Goal: Information Seeking & Learning: Compare options

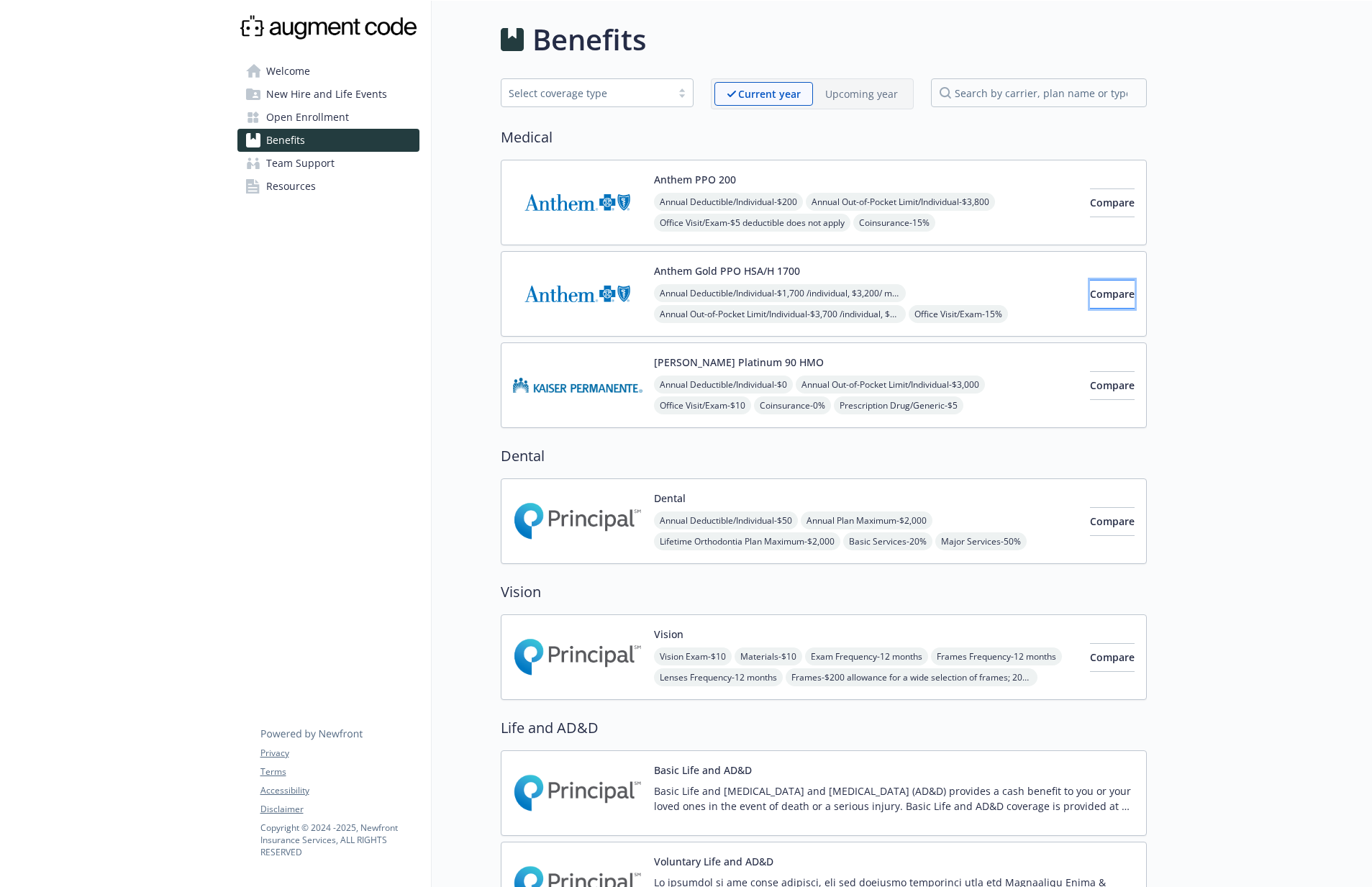
click at [1090, 296] on span "Compare" at bounding box center [1112, 294] width 44 height 13
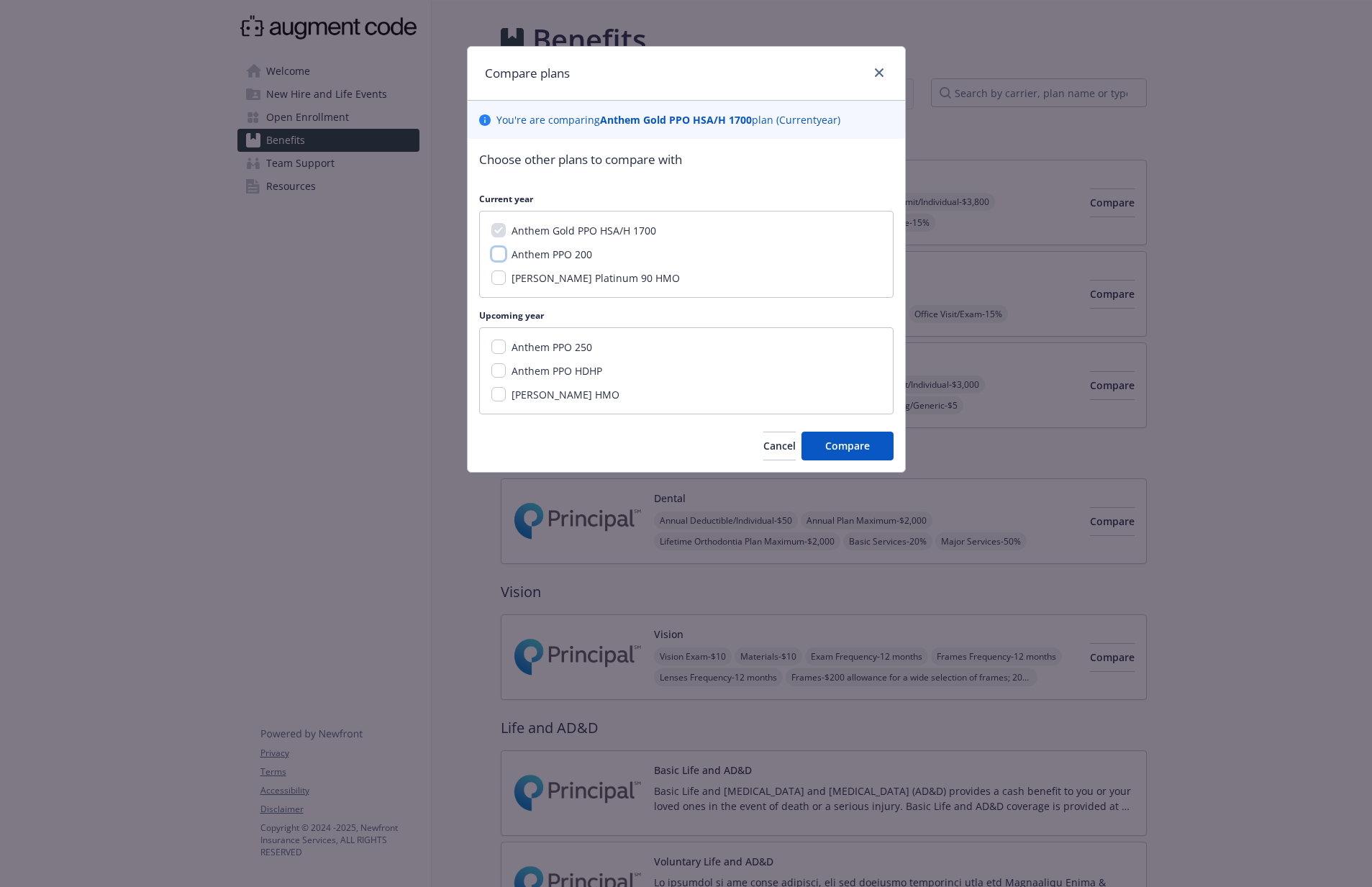
drag, startPoint x: 493, startPoint y: 249, endPoint x: 511, endPoint y: 252, distance: 18.2
click at [497, 249] on input "Anthem PPO 200" at bounding box center [498, 253] width 14 height 14
checkbox input "true"
click at [840, 443] on span "Compare" at bounding box center [848, 445] width 44 height 13
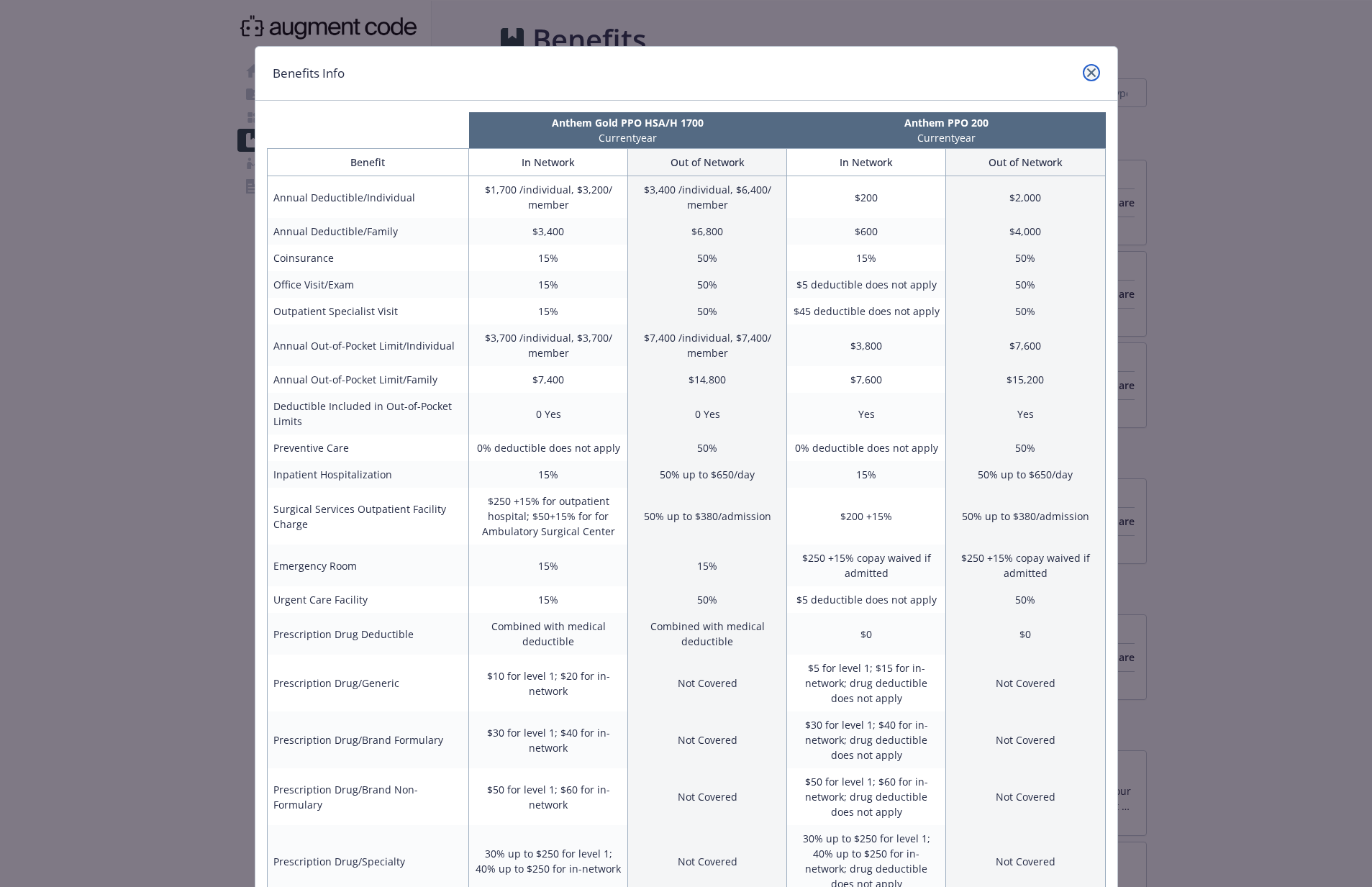
click at [1096, 69] on link "close" at bounding box center [1092, 73] width 17 height 17
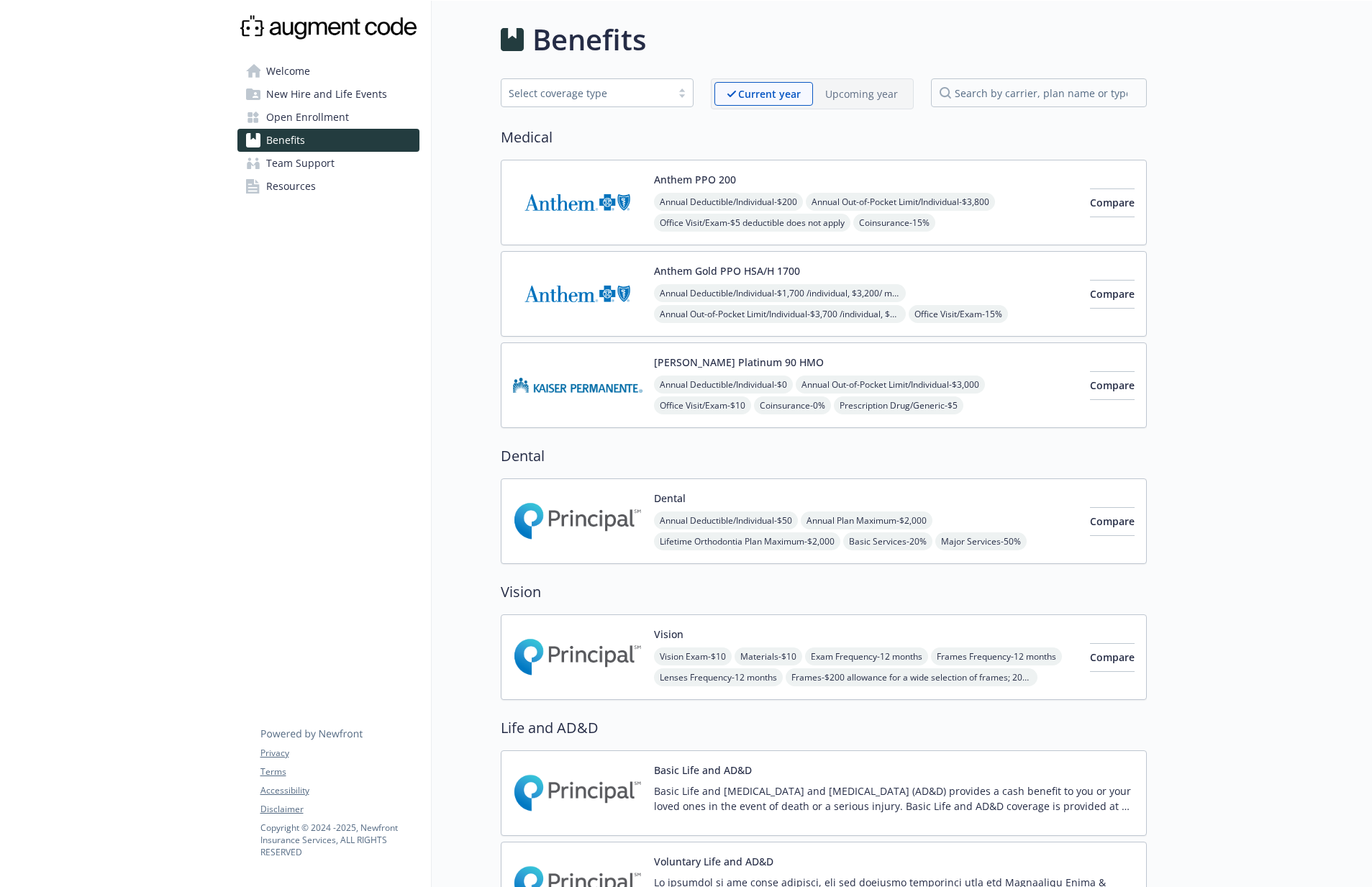
click at [996, 213] on div "Annual Deductible/Individual - $200 Annual Out-of-Pocket Limit/Individual - $3,…" at bounding box center [866, 254] width 424 height 123
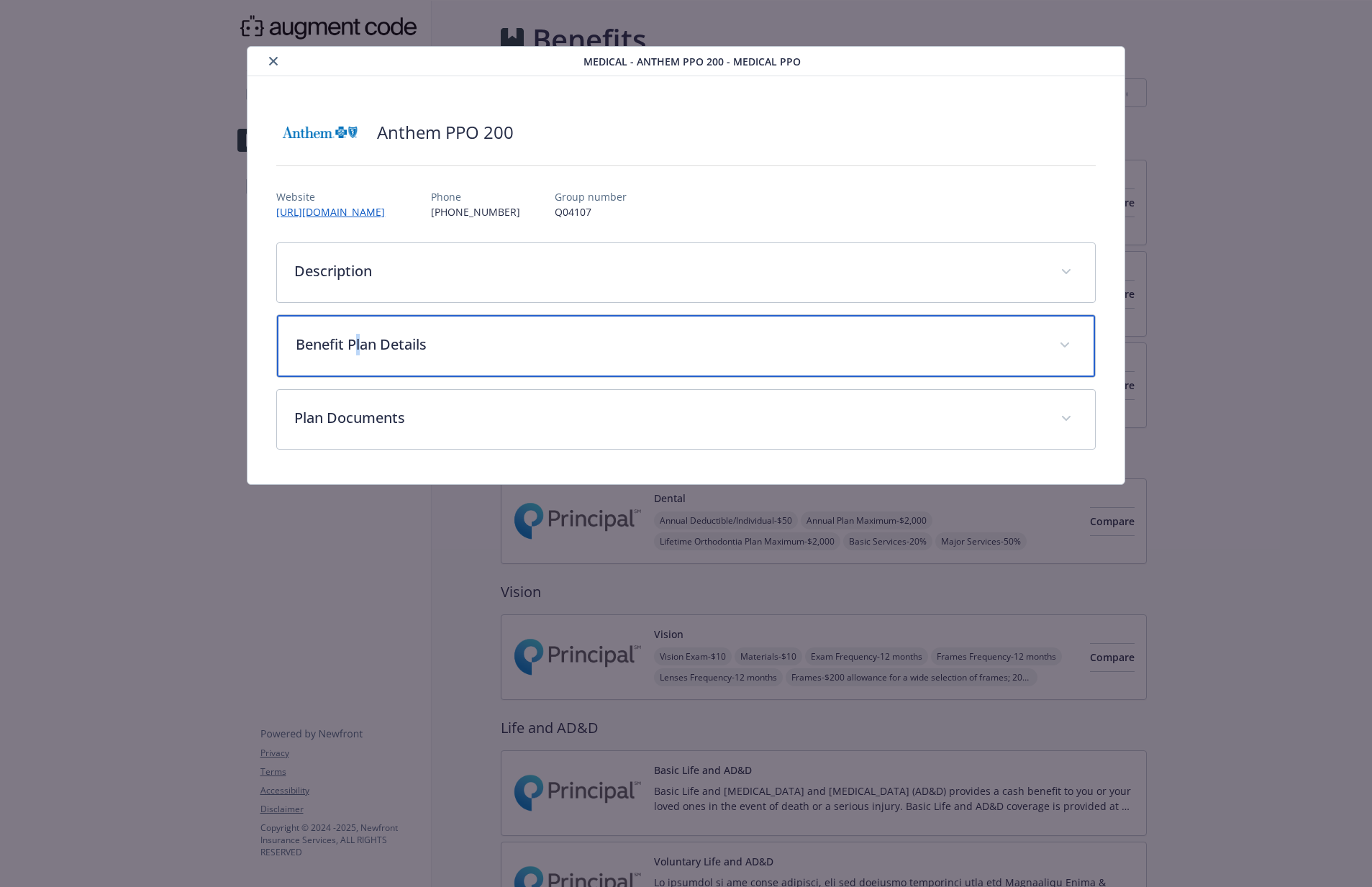
click at [360, 351] on p "Benefit Plan Details" at bounding box center [668, 345] width 745 height 21
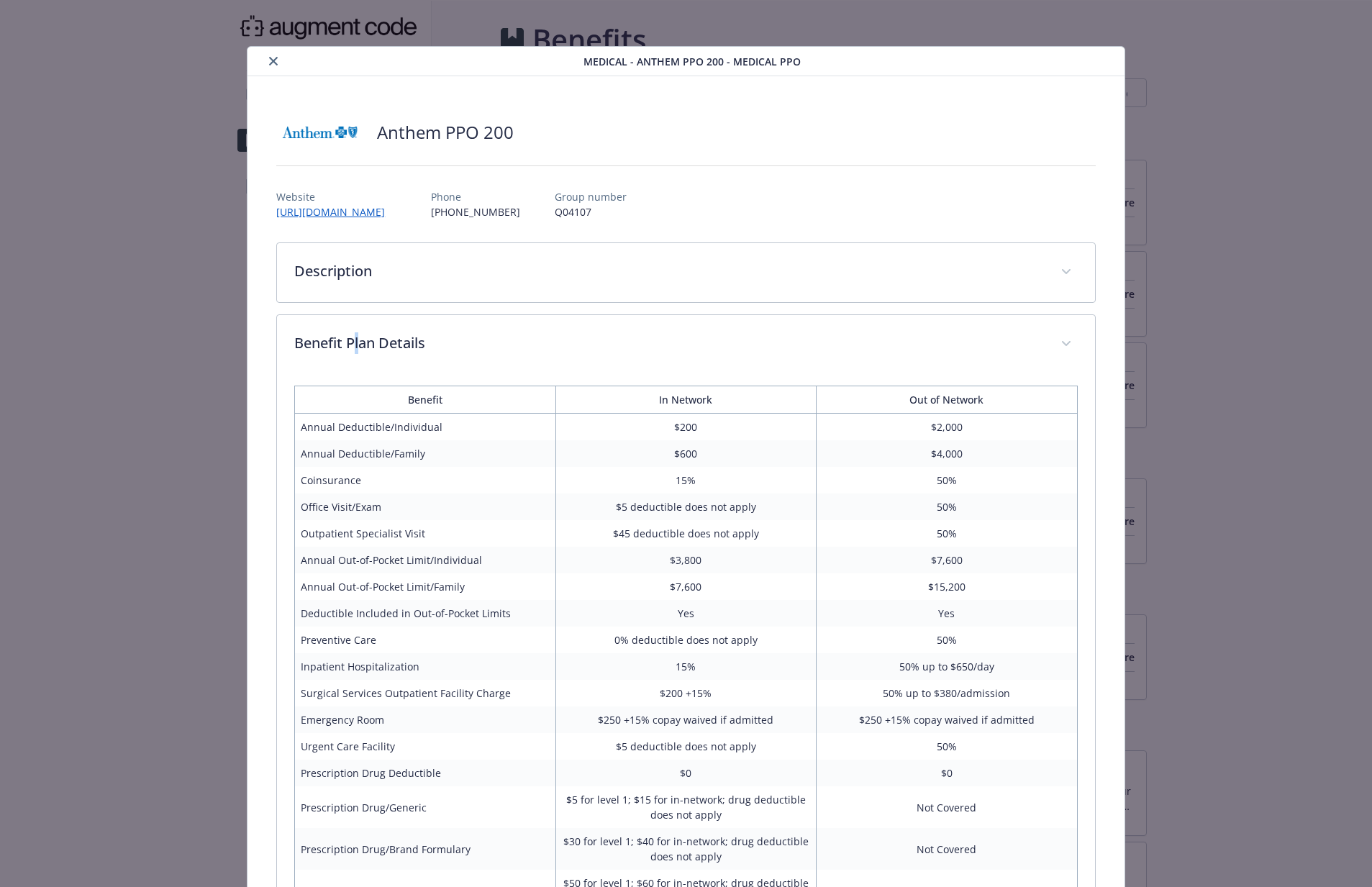
click at [273, 61] on icon "close" at bounding box center [273, 60] width 9 height 9
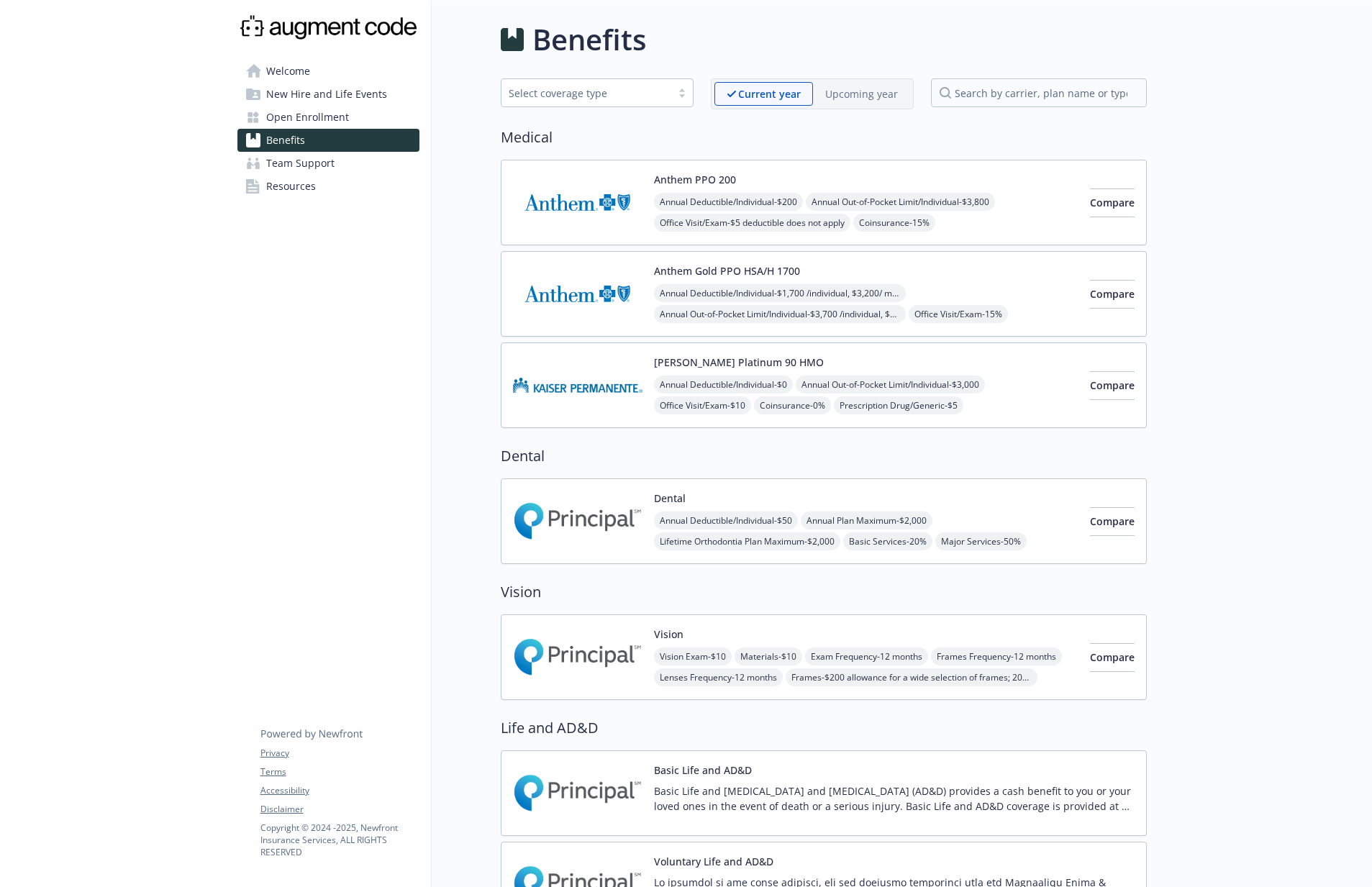
click at [686, 97] on div at bounding box center [682, 93] width 21 height 12
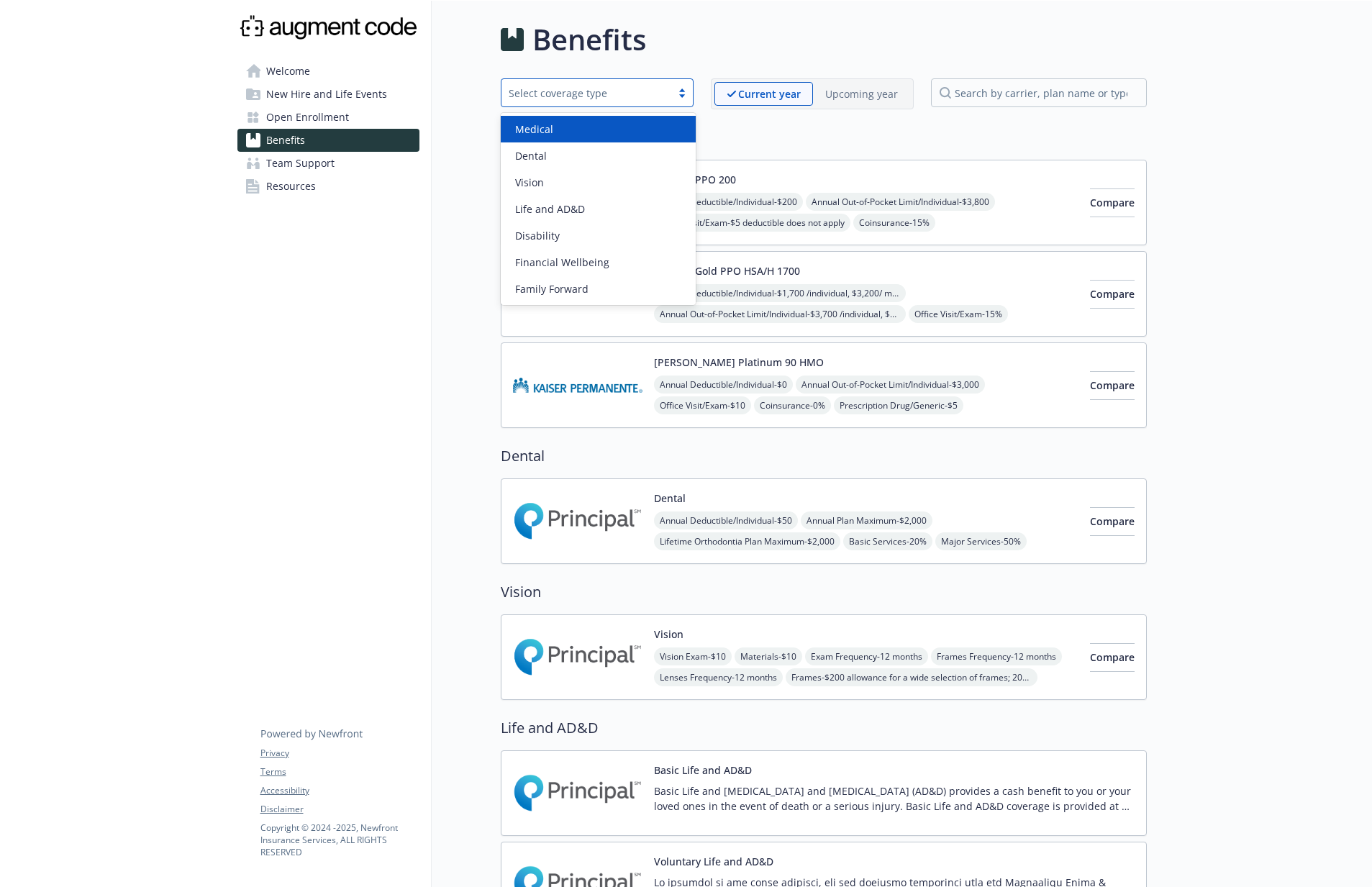
click at [644, 132] on div "Medical" at bounding box center [599, 130] width 179 height 15
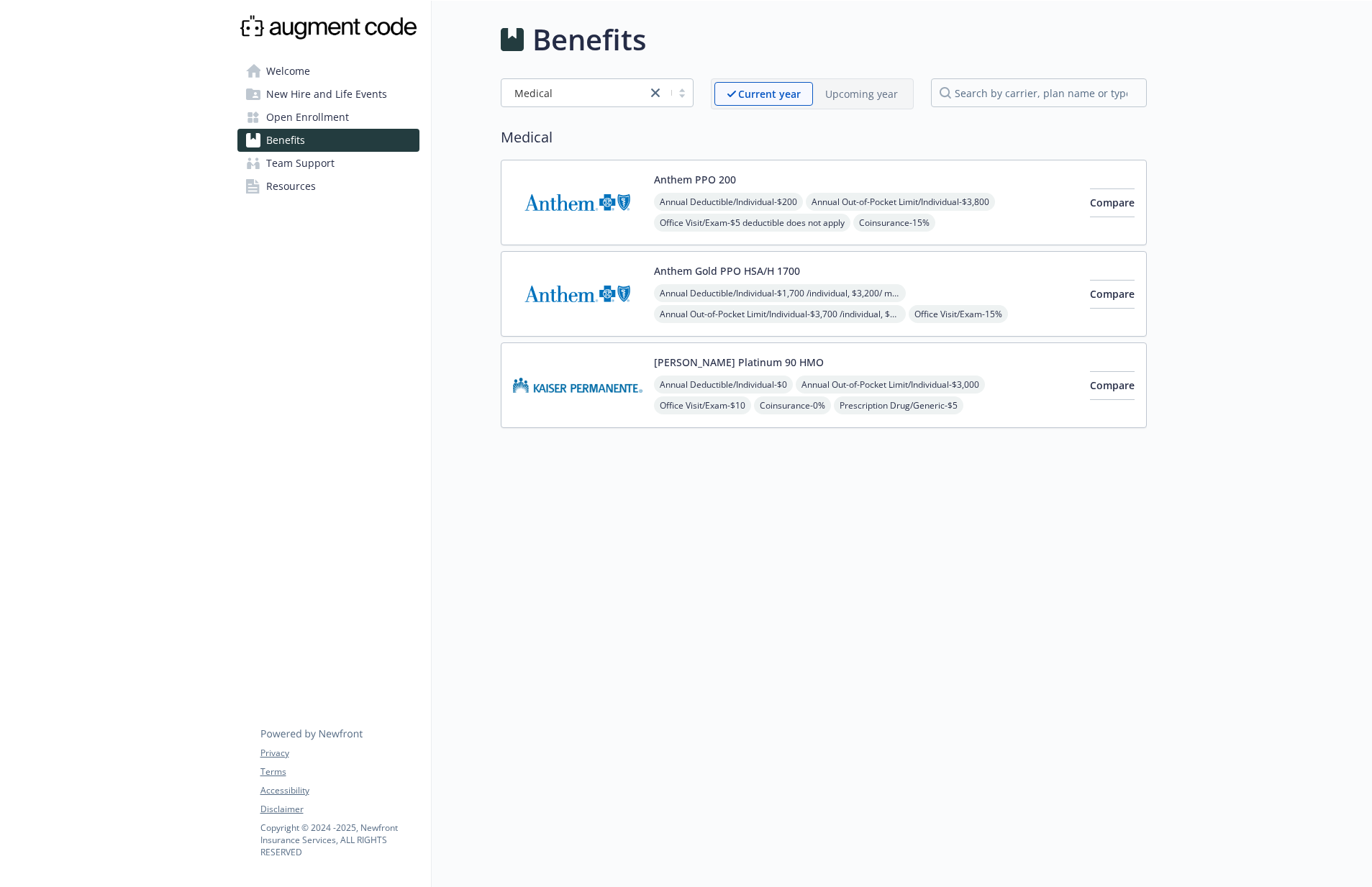
click at [846, 90] on p "Upcoming year" at bounding box center [862, 94] width 73 height 15
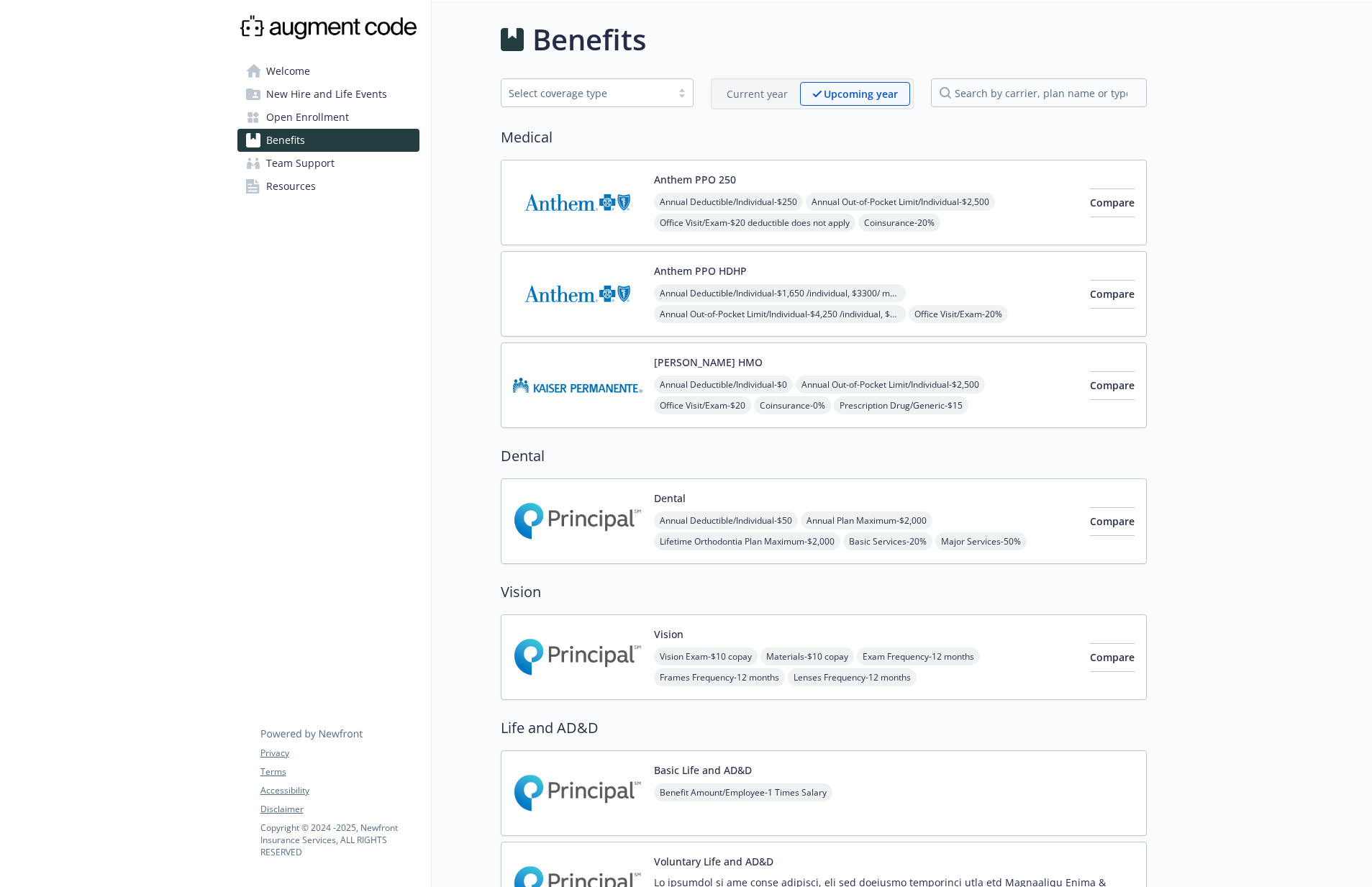
drag, startPoint x: 775, startPoint y: 93, endPoint x: 737, endPoint y: 90, distance: 38.1
click at [757, 92] on p "Current year" at bounding box center [758, 94] width 61 height 15
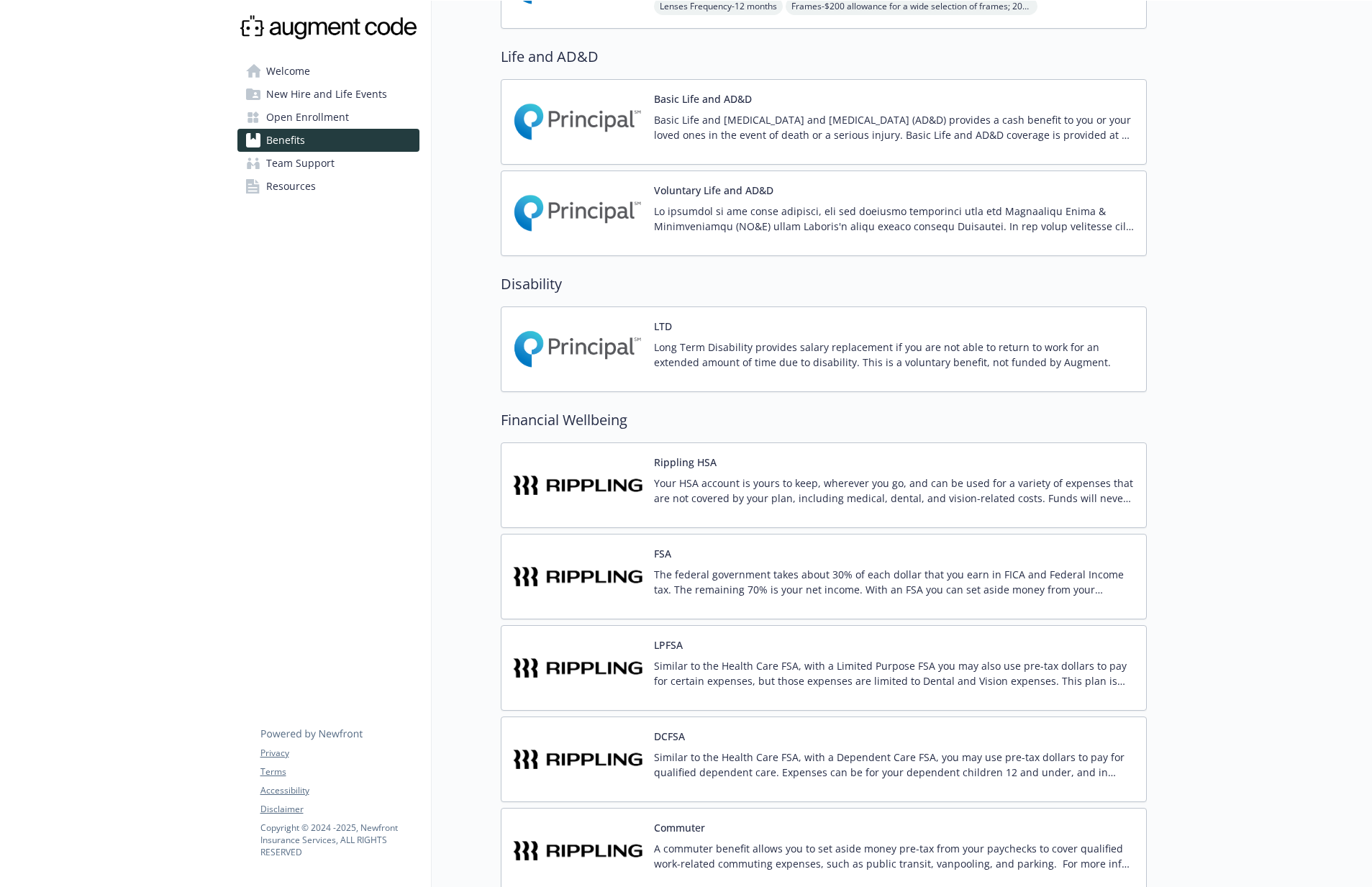
scroll to position [679, 0]
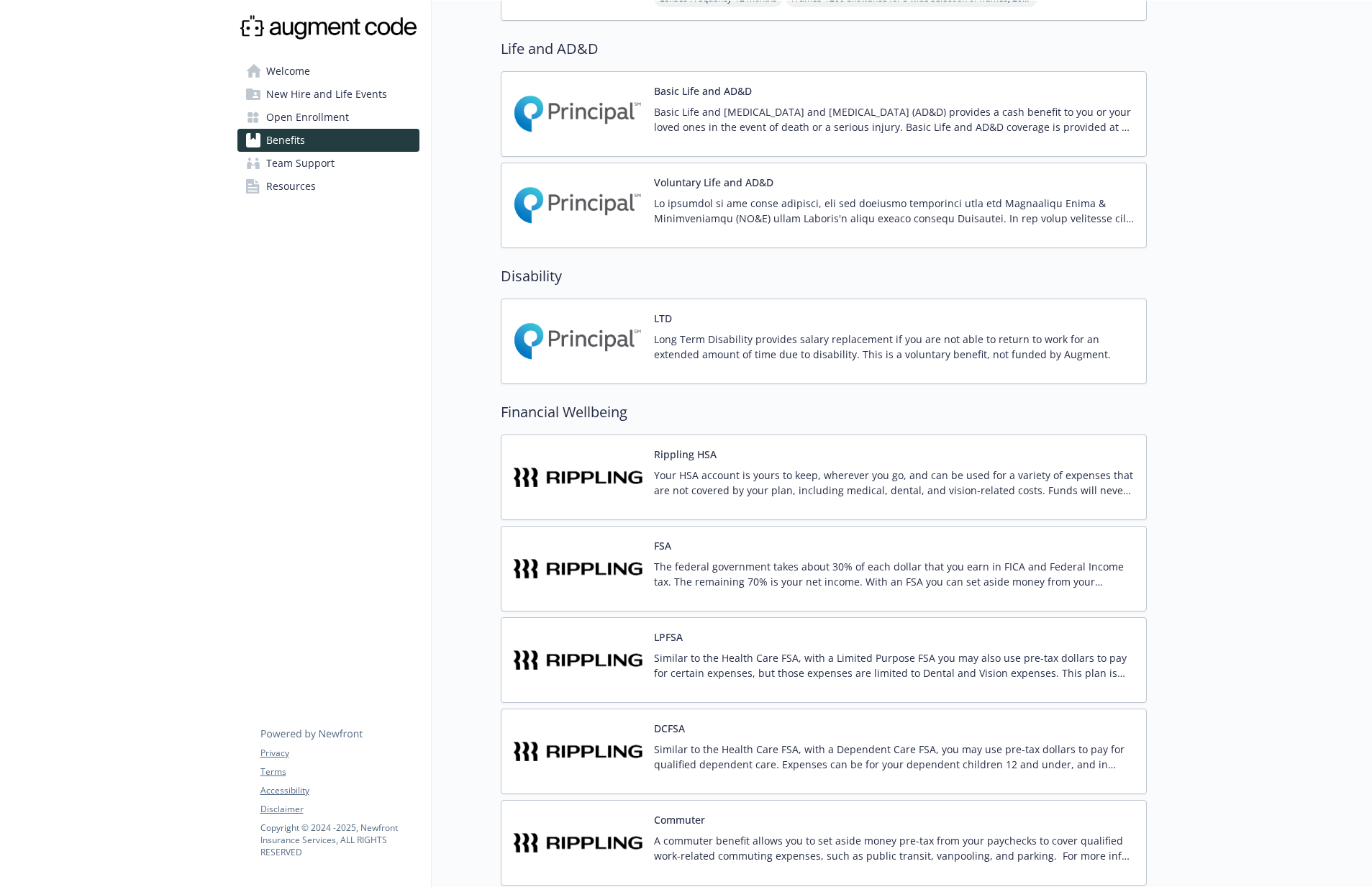
click at [935, 564] on p "The federal government takes about 30% of each dollar that you earn in FICA and…" at bounding box center [894, 573] width 481 height 30
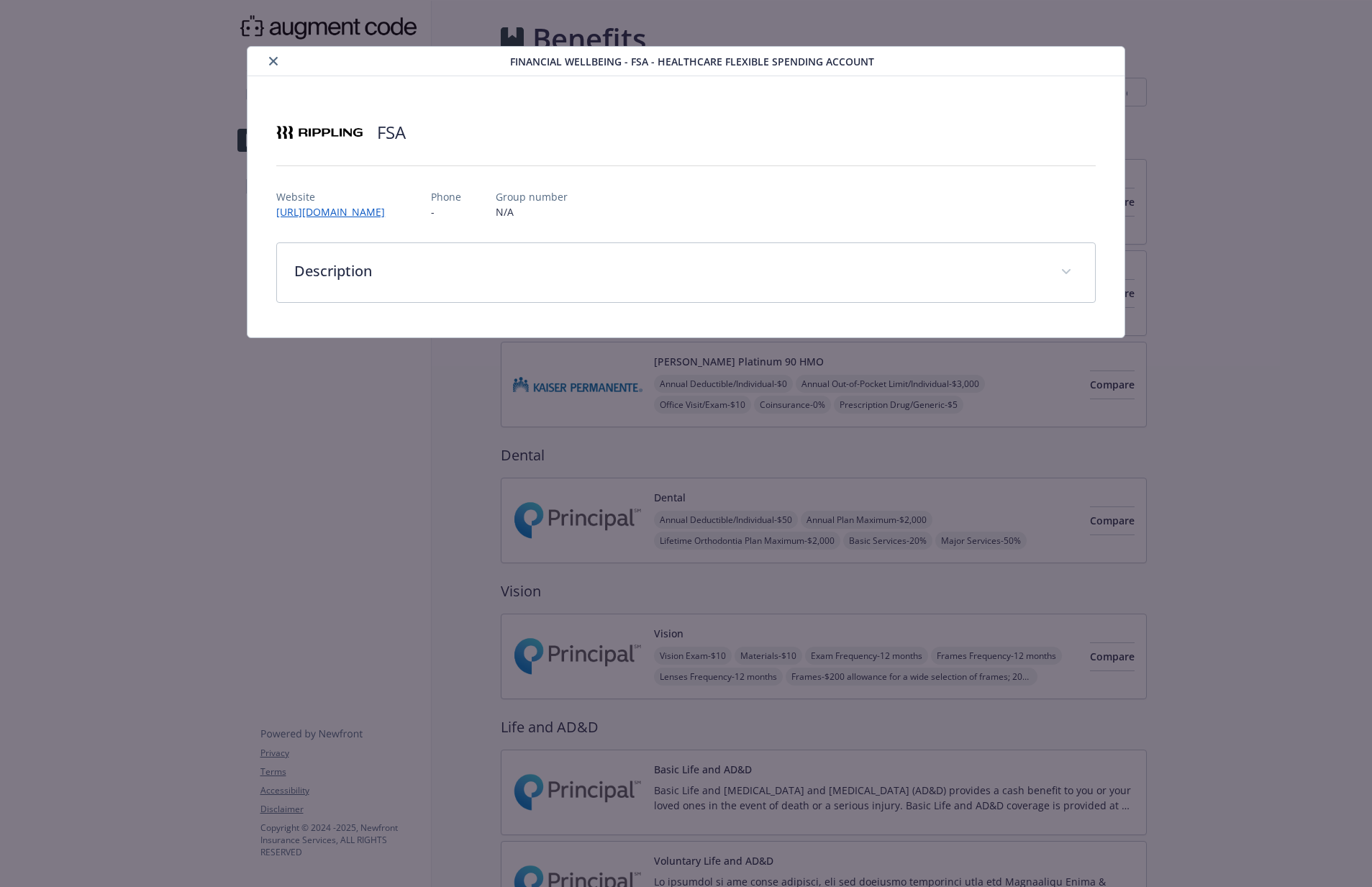
scroll to position [679, 0]
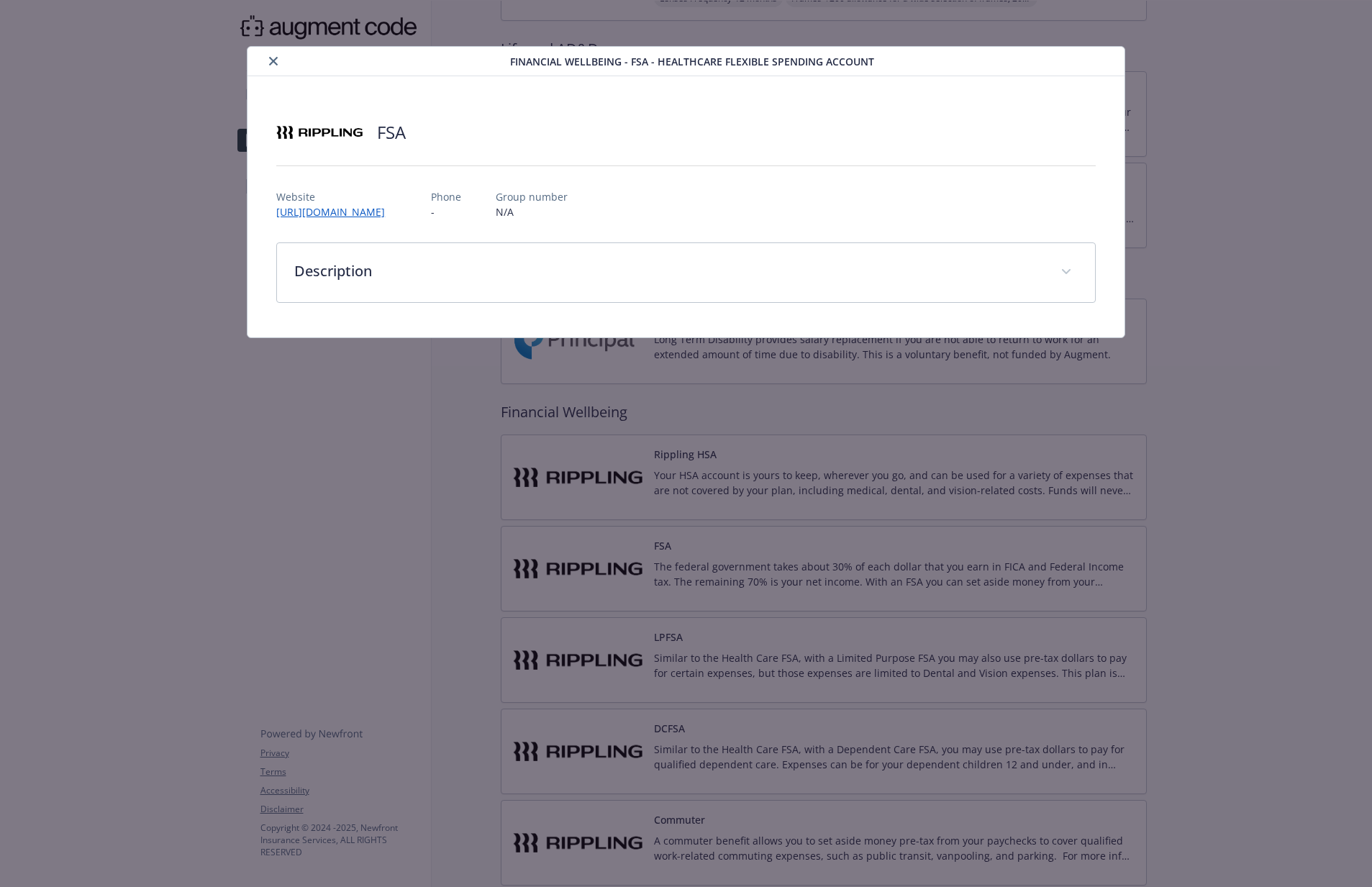
drag, startPoint x: 274, startPoint y: 61, endPoint x: 282, endPoint y: 65, distance: 8.9
click at [274, 61] on icon "close" at bounding box center [273, 60] width 9 height 9
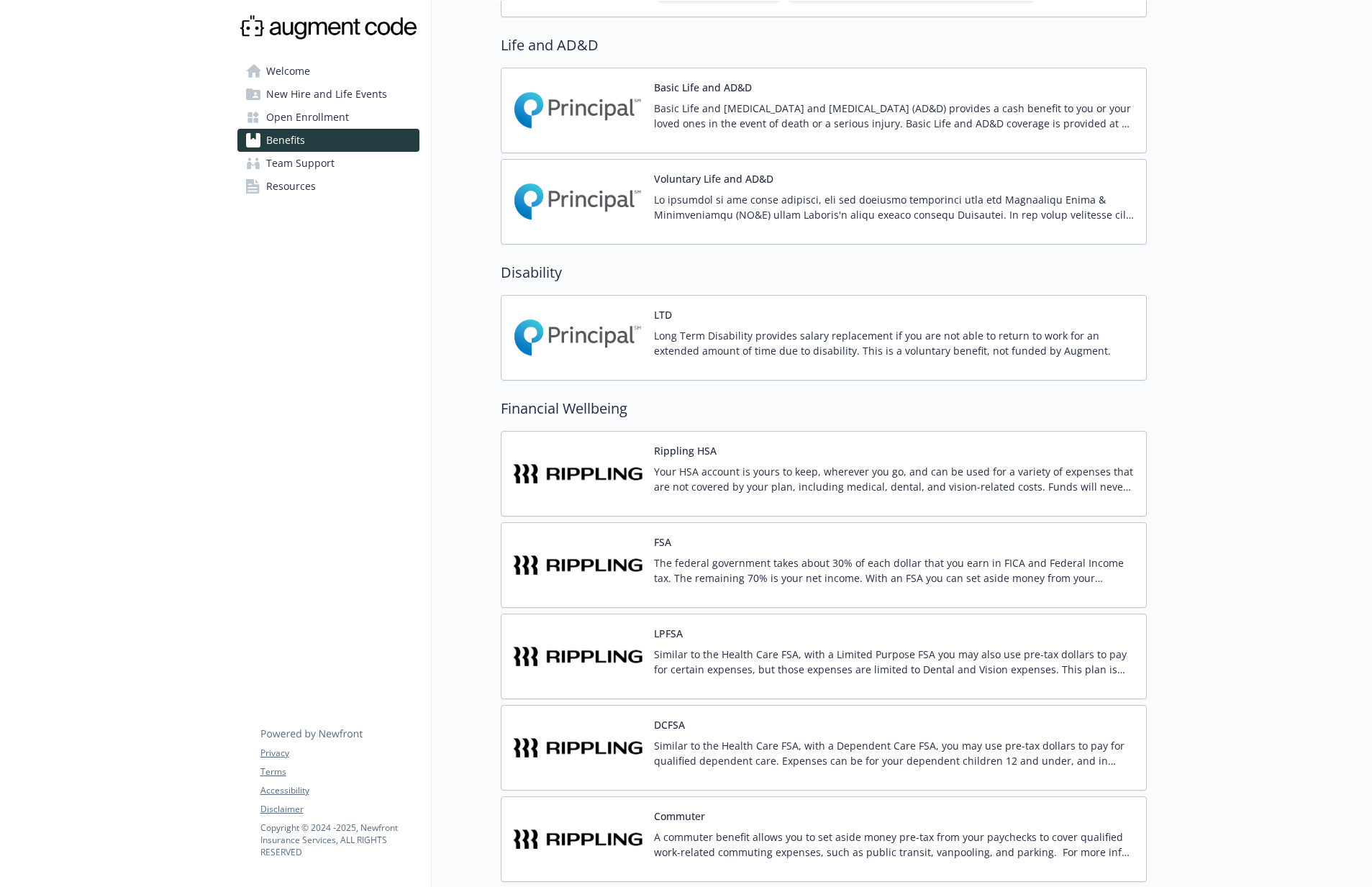
scroll to position [670, 0]
